Goal: Find specific page/section: Find specific page/section

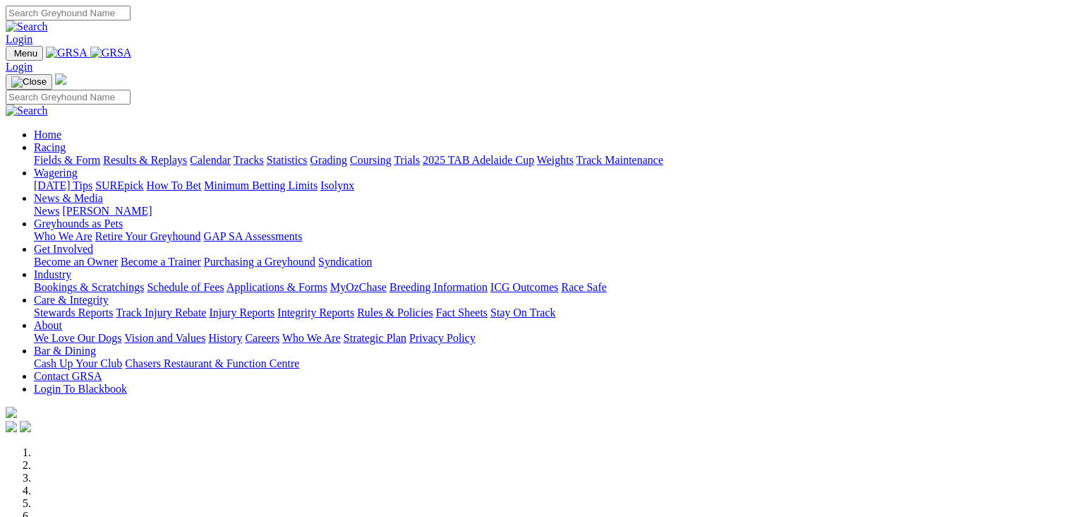
scroll to position [564, 0]
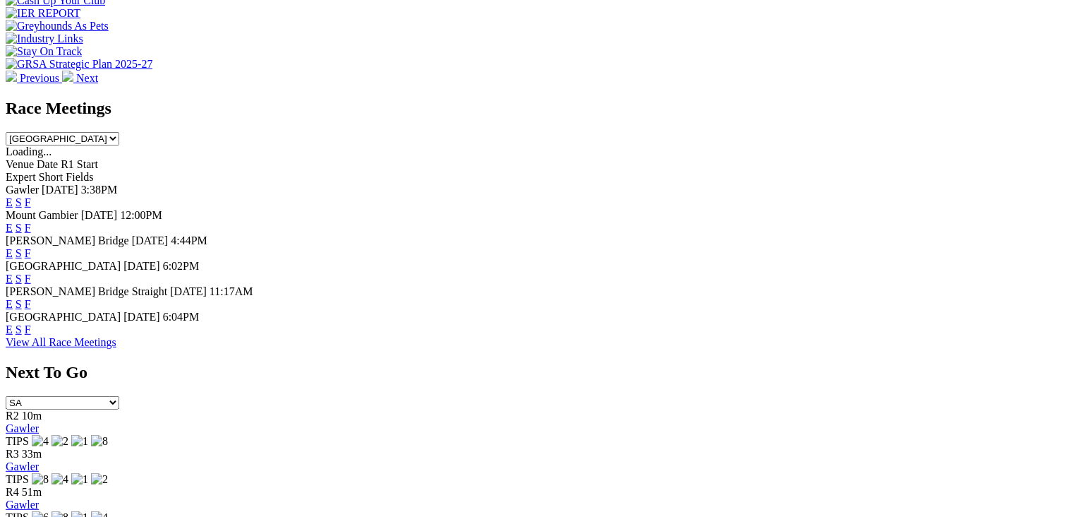
click at [31, 331] on link "F" at bounding box center [28, 329] width 6 height 12
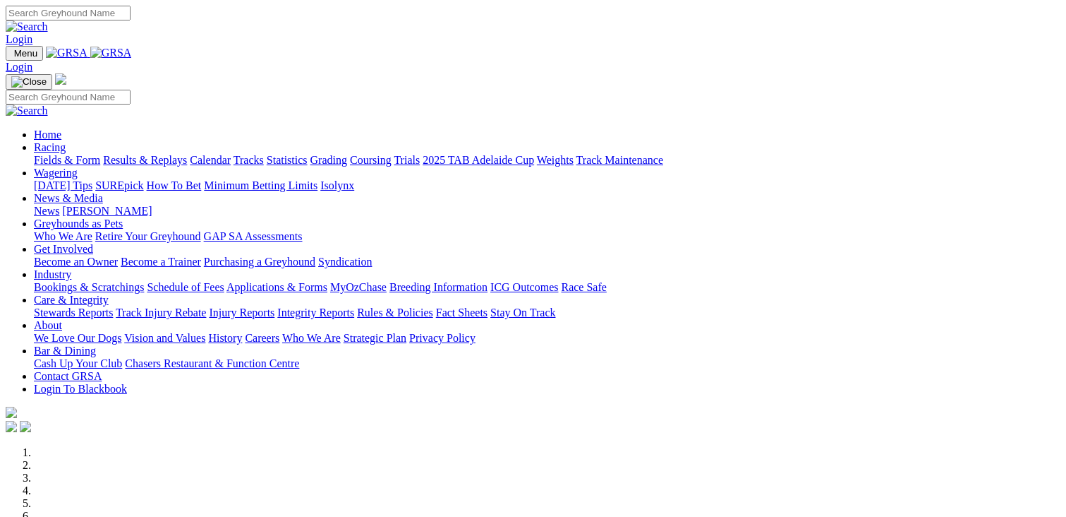
scroll to position [353, 0]
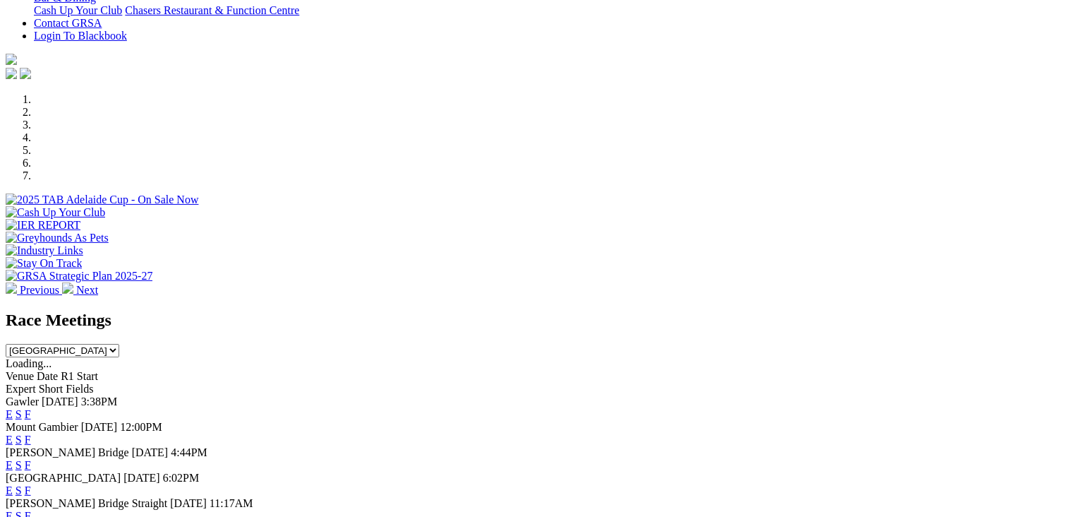
click at [31, 408] on link "F" at bounding box center [28, 414] width 6 height 12
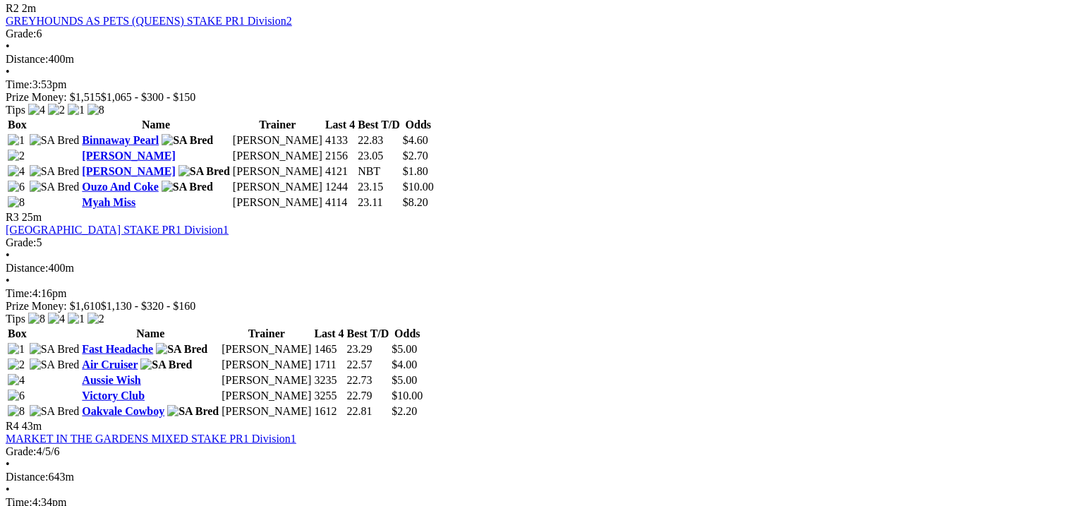
scroll to position [776, 0]
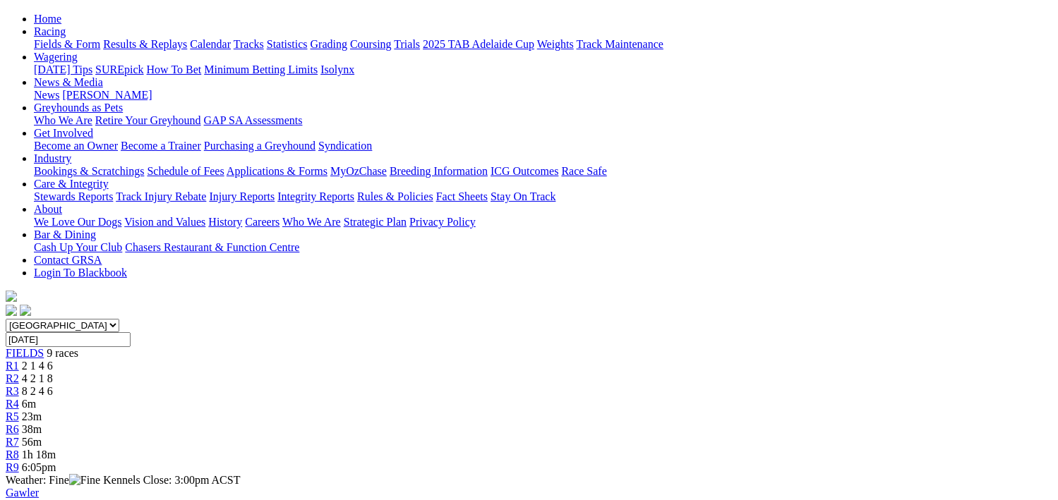
scroll to position [212, 0]
